Goal: Navigation & Orientation: Understand site structure

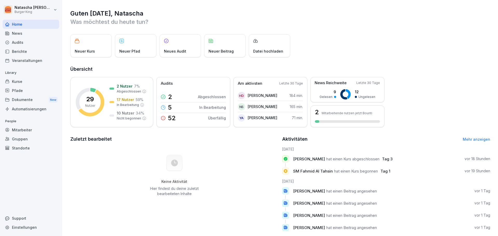
click at [16, 51] on div "Berichte" at bounding box center [31, 51] width 57 height 9
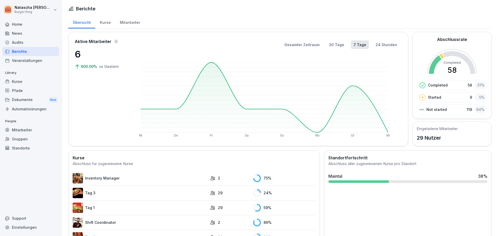
click at [18, 41] on div "Audits" at bounding box center [31, 42] width 57 height 9
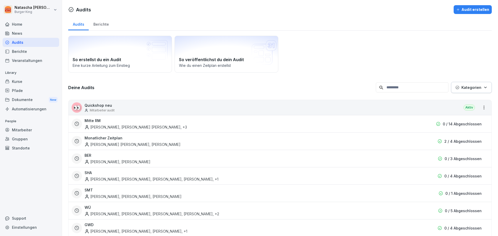
click at [12, 81] on div "Kurse" at bounding box center [31, 81] width 57 height 9
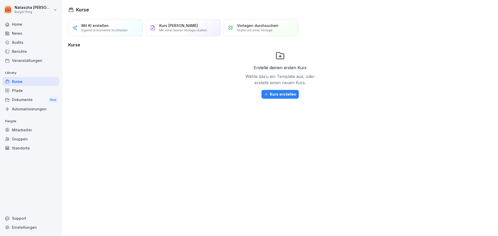
click at [17, 31] on div "News" at bounding box center [31, 33] width 57 height 9
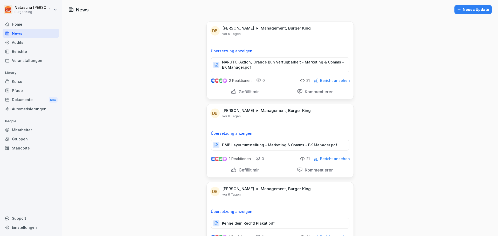
click at [19, 24] on div "Home" at bounding box center [31, 24] width 57 height 9
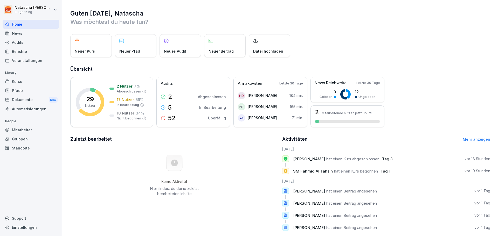
click at [18, 33] on div "News" at bounding box center [31, 33] width 57 height 9
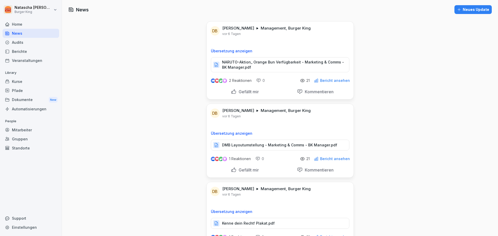
click at [20, 43] on div "Audits" at bounding box center [31, 42] width 57 height 9
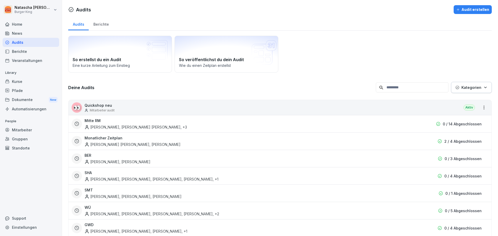
click at [21, 50] on div "Berichte" at bounding box center [31, 51] width 57 height 9
